Goal: Task Accomplishment & Management: Book appointment/travel/reservation

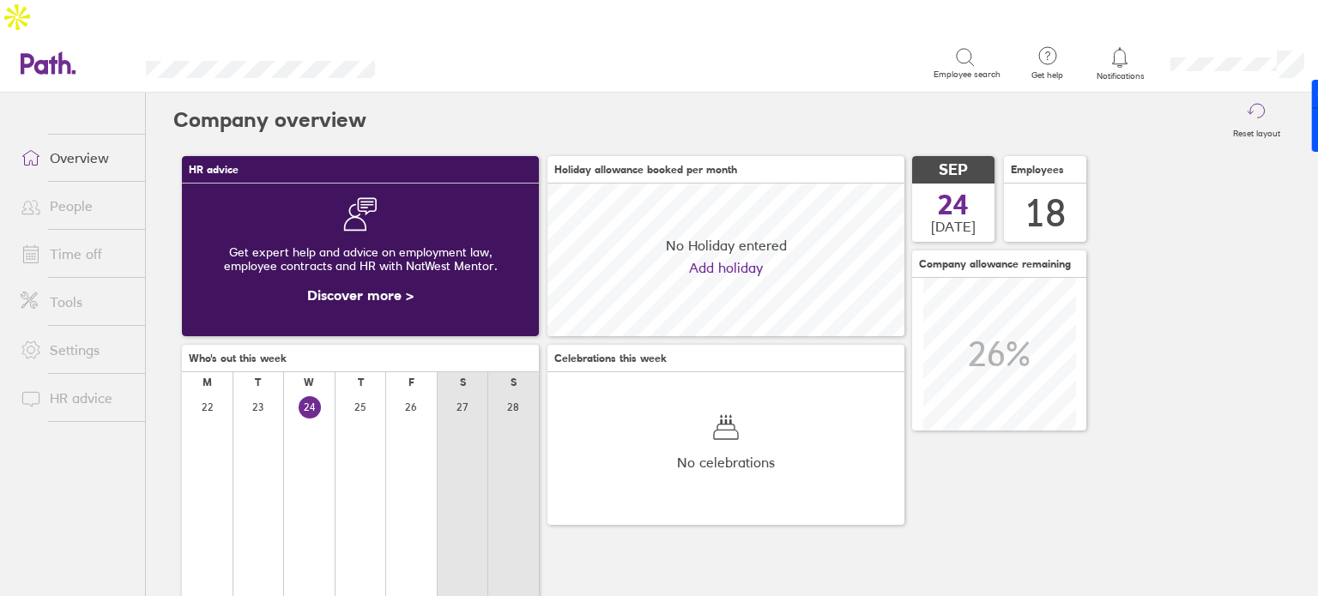
scroll to position [152, 357]
click at [67, 237] on link "Time off" at bounding box center [76, 254] width 138 height 34
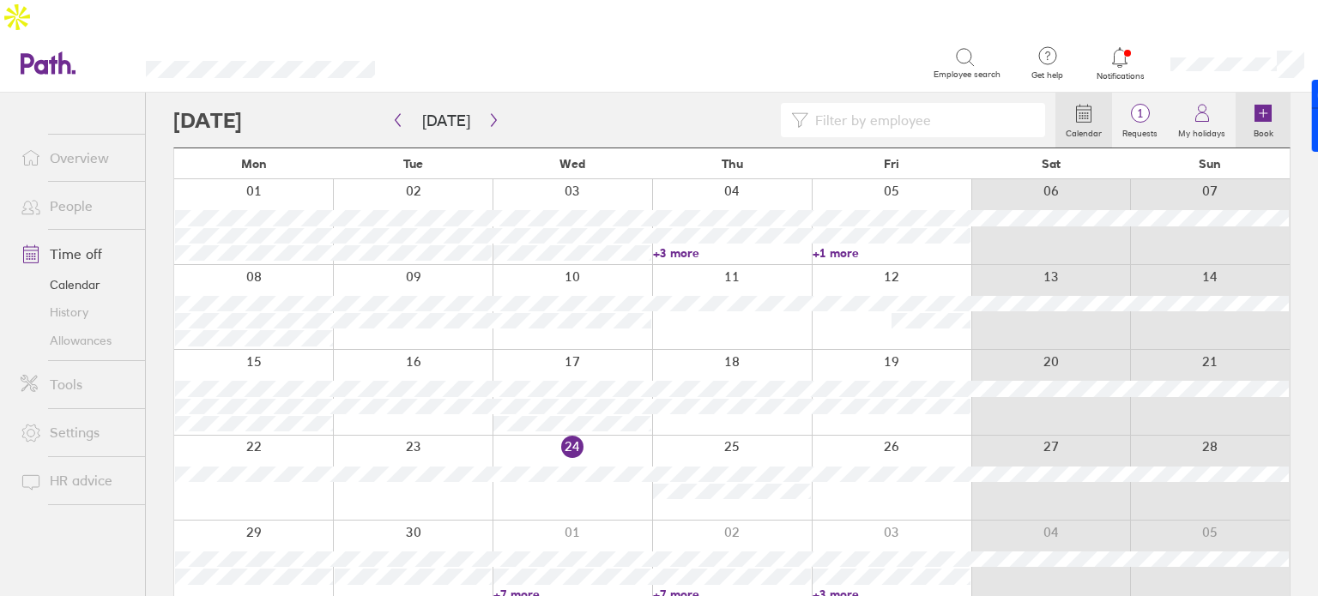
click at [1284, 93] on link "Book" at bounding box center [1263, 120] width 55 height 55
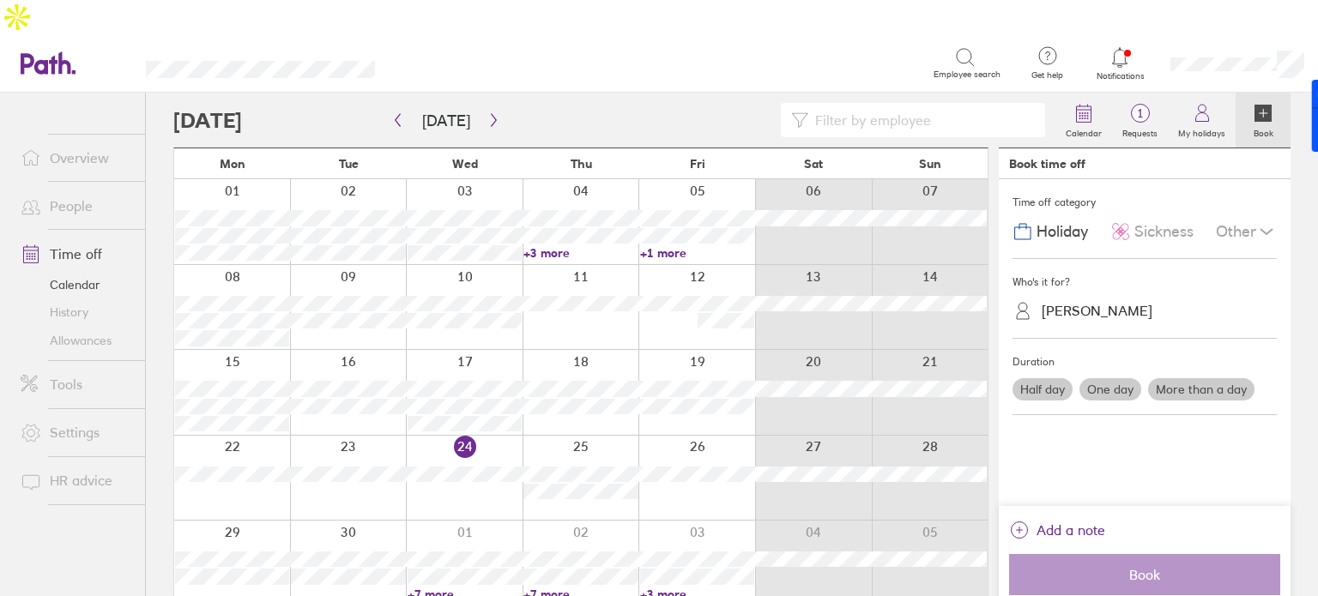
click at [1195, 378] on label "More than a day" at bounding box center [1201, 389] width 106 height 22
click at [0, 0] on input "More than a day" at bounding box center [0, 0] width 0 height 0
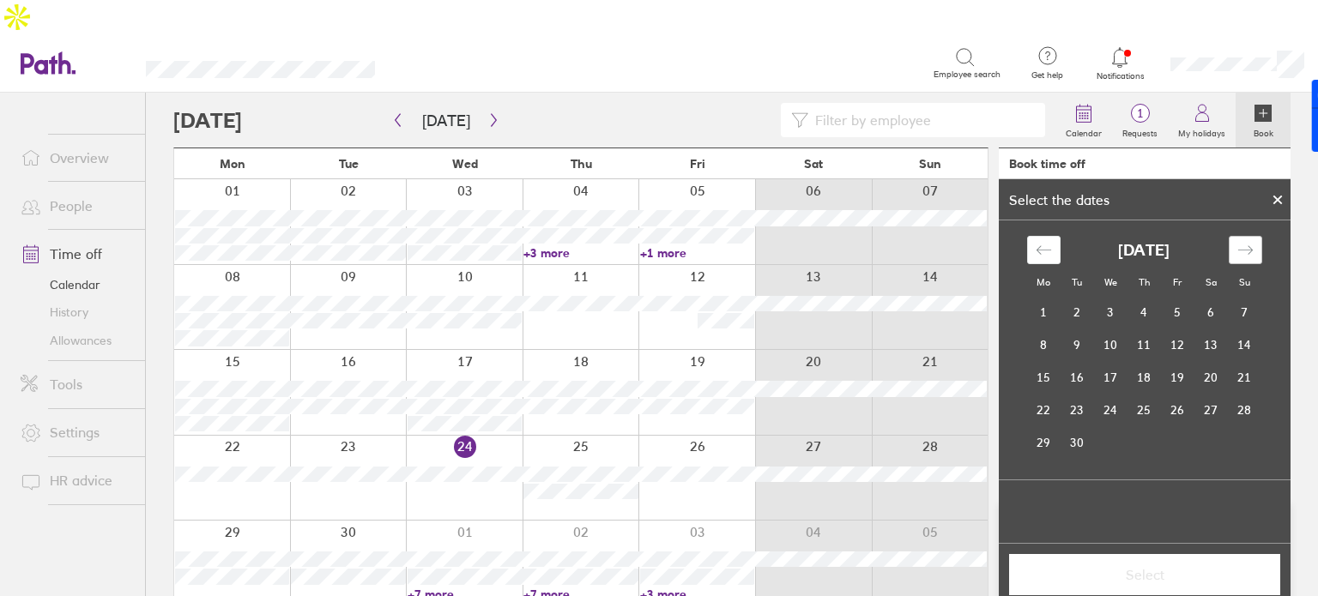
click at [1258, 236] on div "Move forward to switch to the next month." at bounding box center [1245, 250] width 33 height 28
click at [1054, 394] on td "22" at bounding box center [1043, 410] width 33 height 33
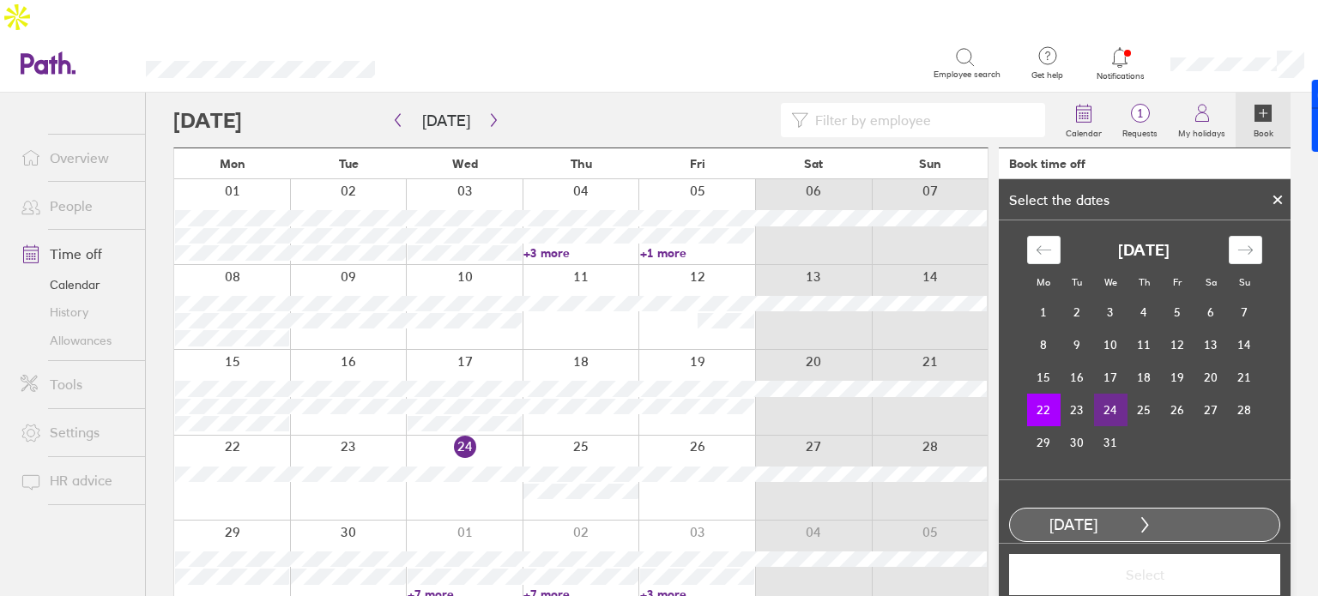
click at [1102, 394] on td "24" at bounding box center [1110, 410] width 33 height 33
click at [1143, 554] on button "Select" at bounding box center [1144, 574] width 271 height 41
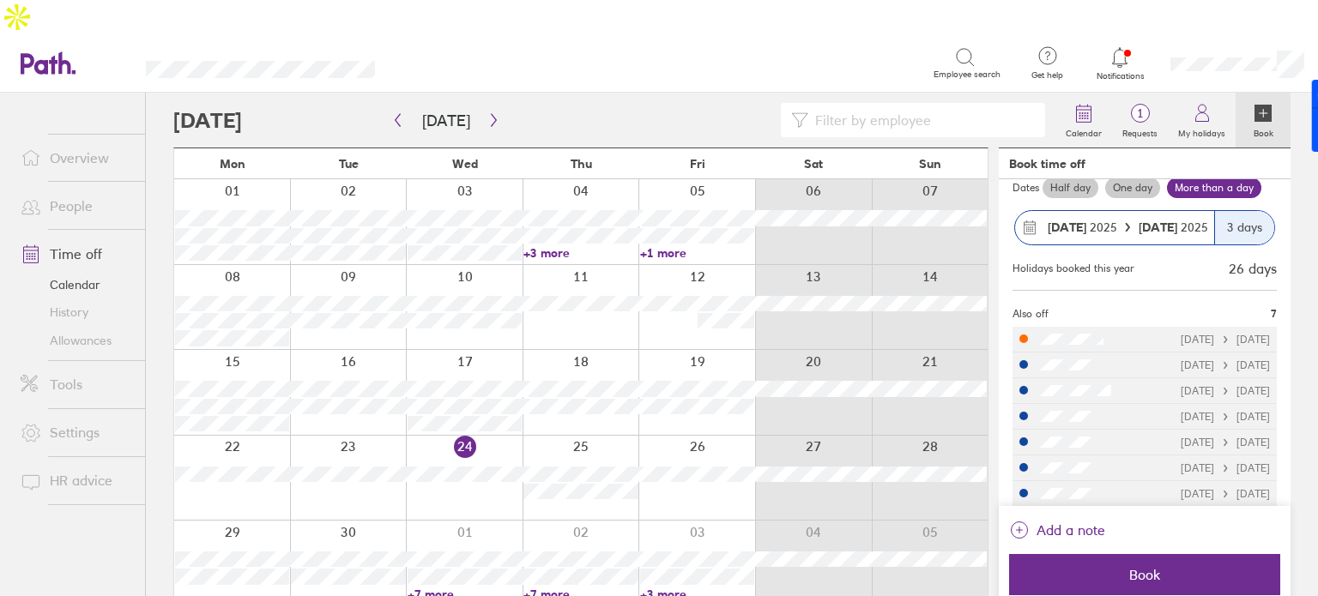
scroll to position [184, 0]
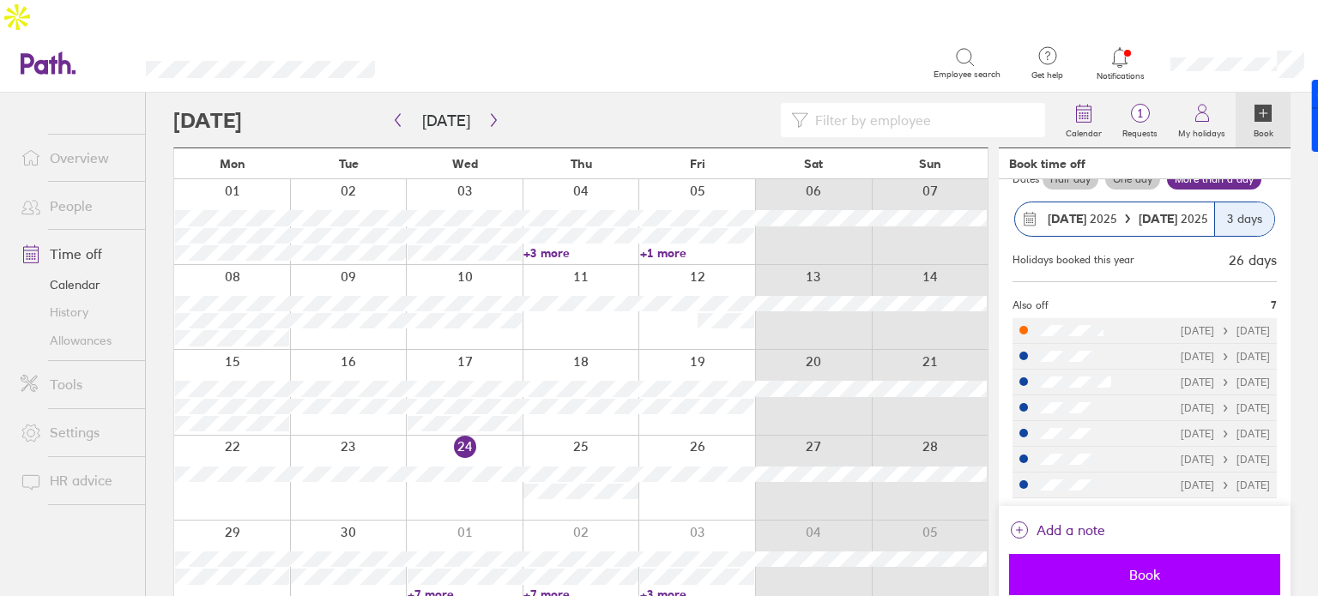
click at [1152, 567] on span "Book" at bounding box center [1144, 574] width 247 height 15
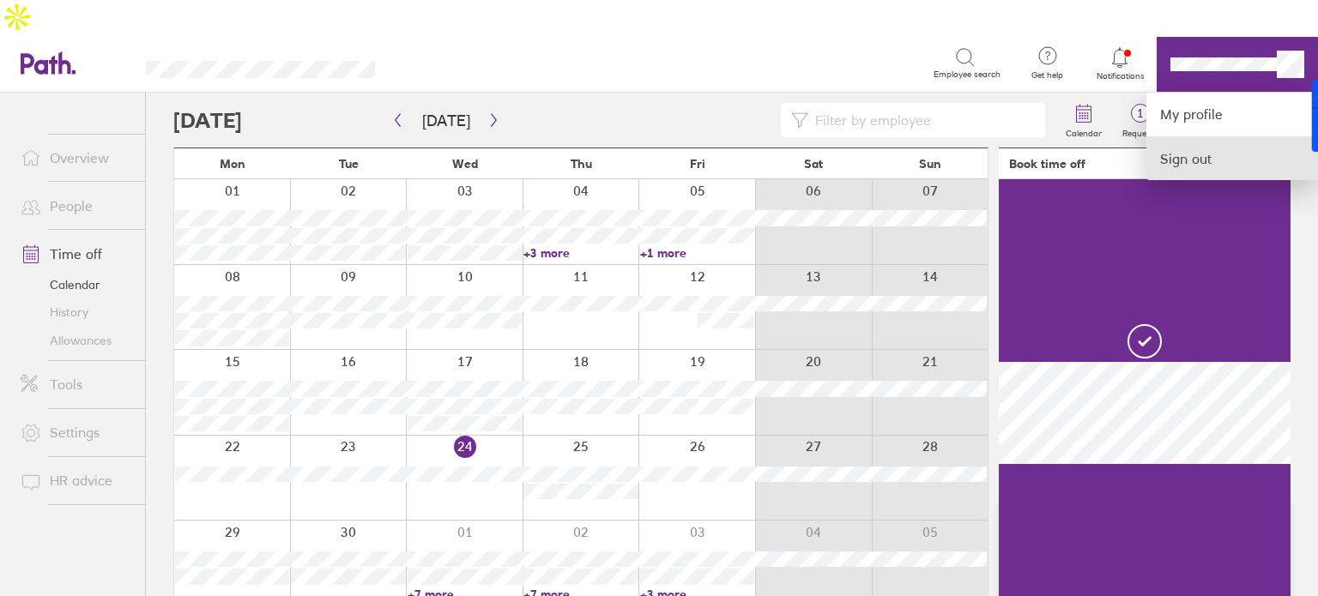
click at [1196, 137] on link "Sign out" at bounding box center [1232, 158] width 172 height 43
